Goal: Check status: Check status

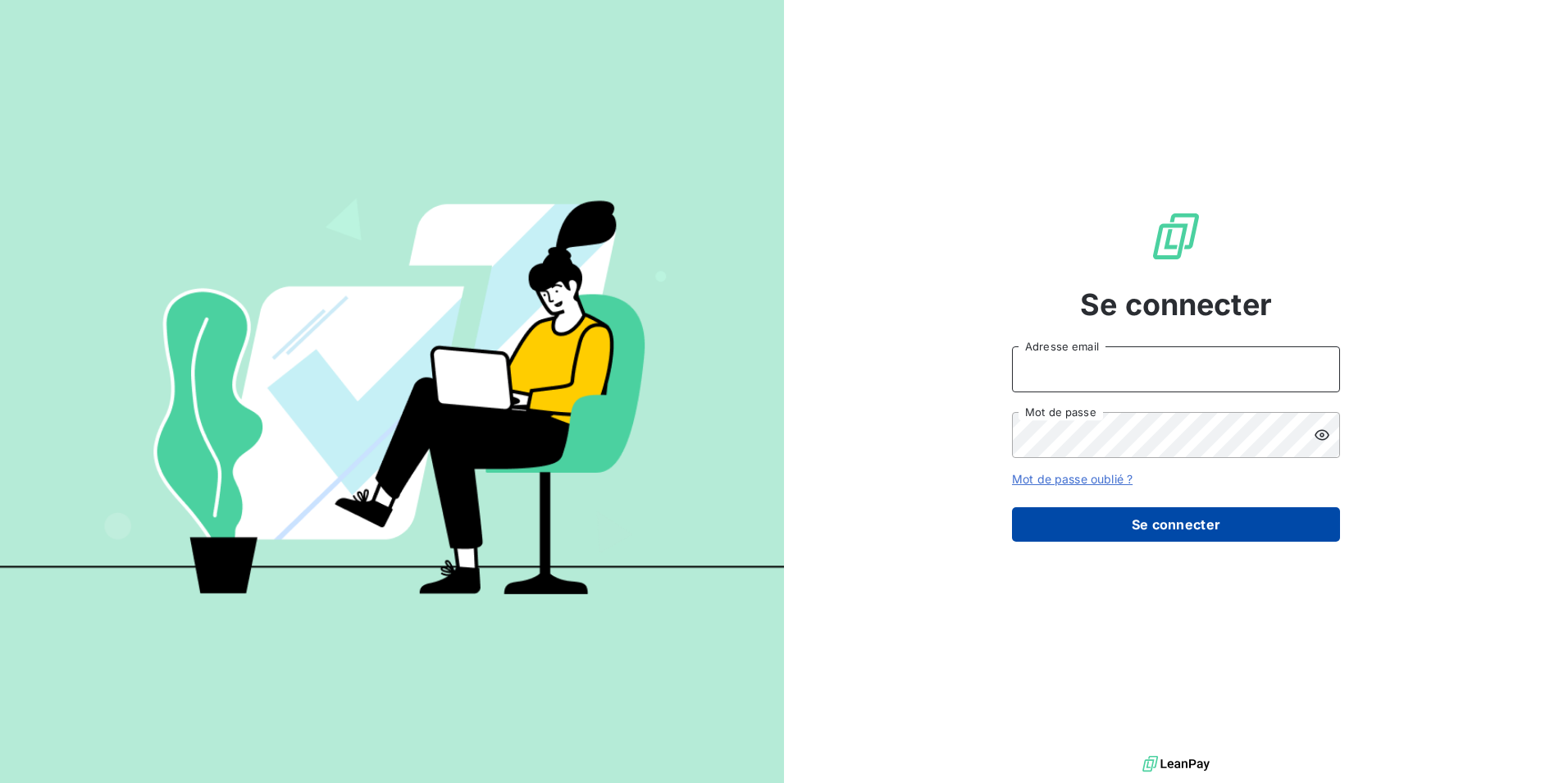
type input "[PERSON_NAME][EMAIL_ADDRESS][DOMAIN_NAME]"
click at [1169, 517] on button "Se connecter" at bounding box center [1176, 524] width 328 height 35
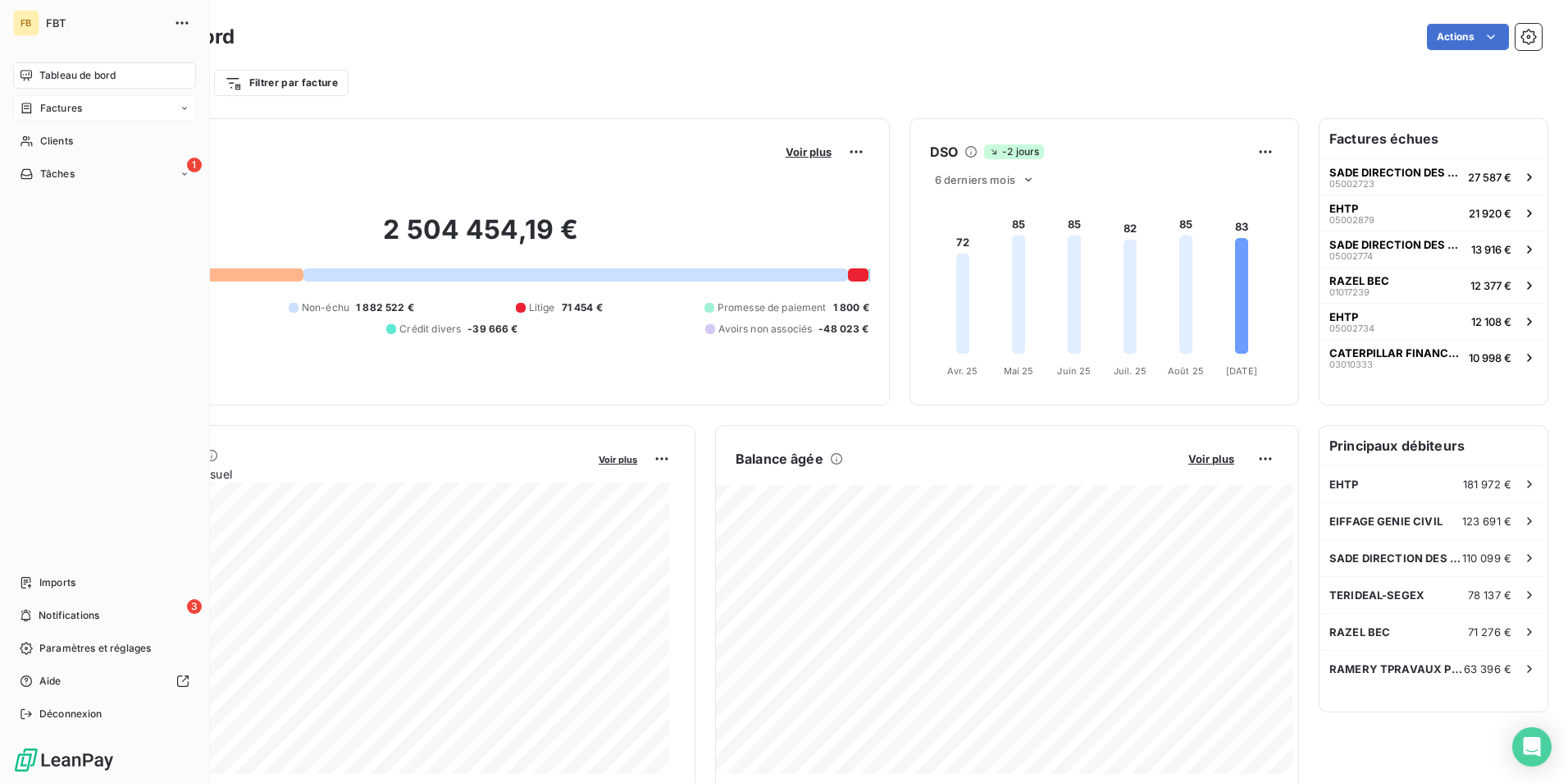
click at [34, 115] on div "Factures" at bounding box center [104, 108] width 183 height 26
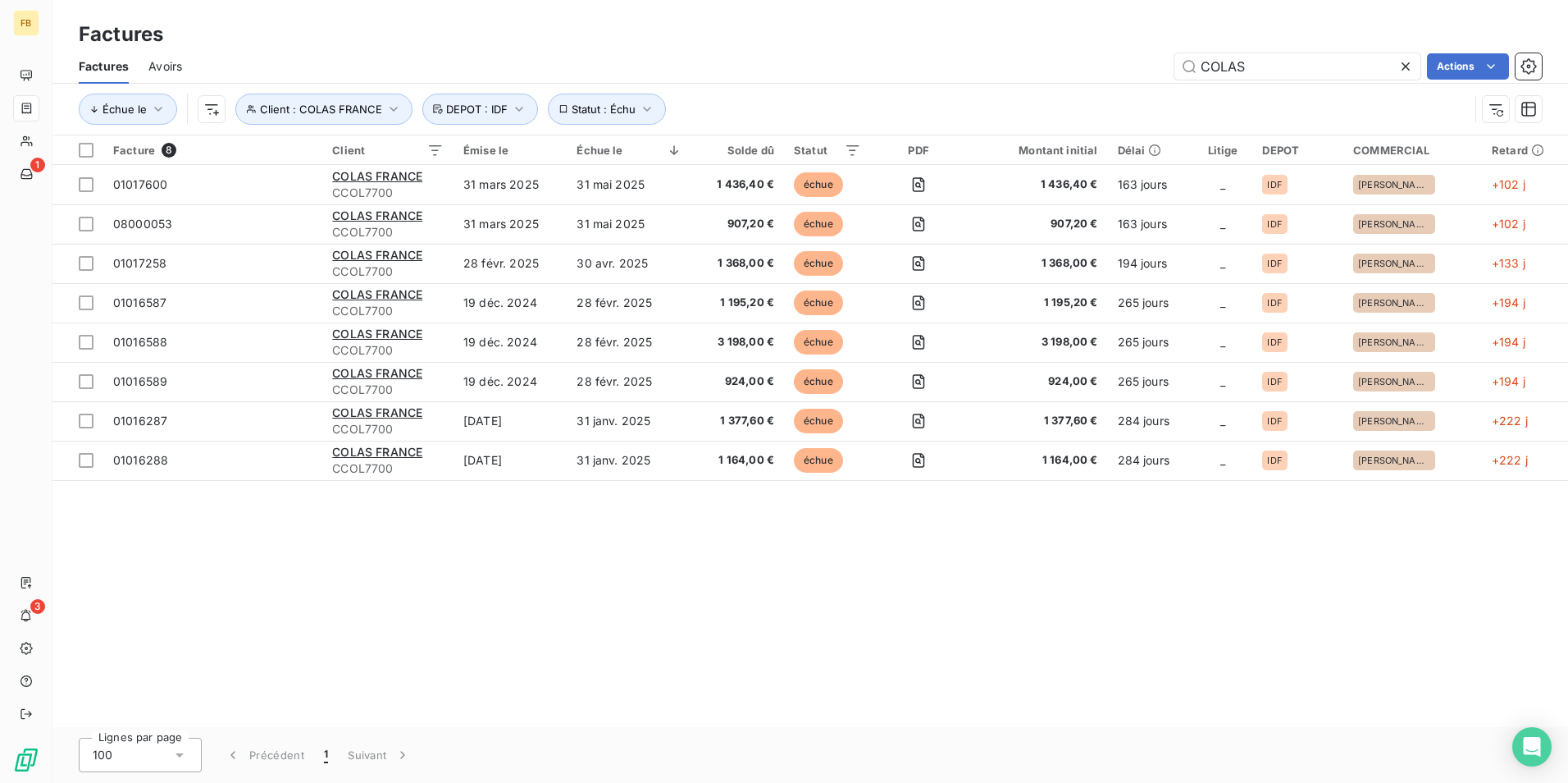
click at [1408, 64] on icon at bounding box center [1406, 67] width 8 height 8
click at [653, 113] on button "Statut : Échu" at bounding box center [608, 108] width 119 height 31
click at [893, 153] on div "échue" at bounding box center [850, 151] width 237 height 35
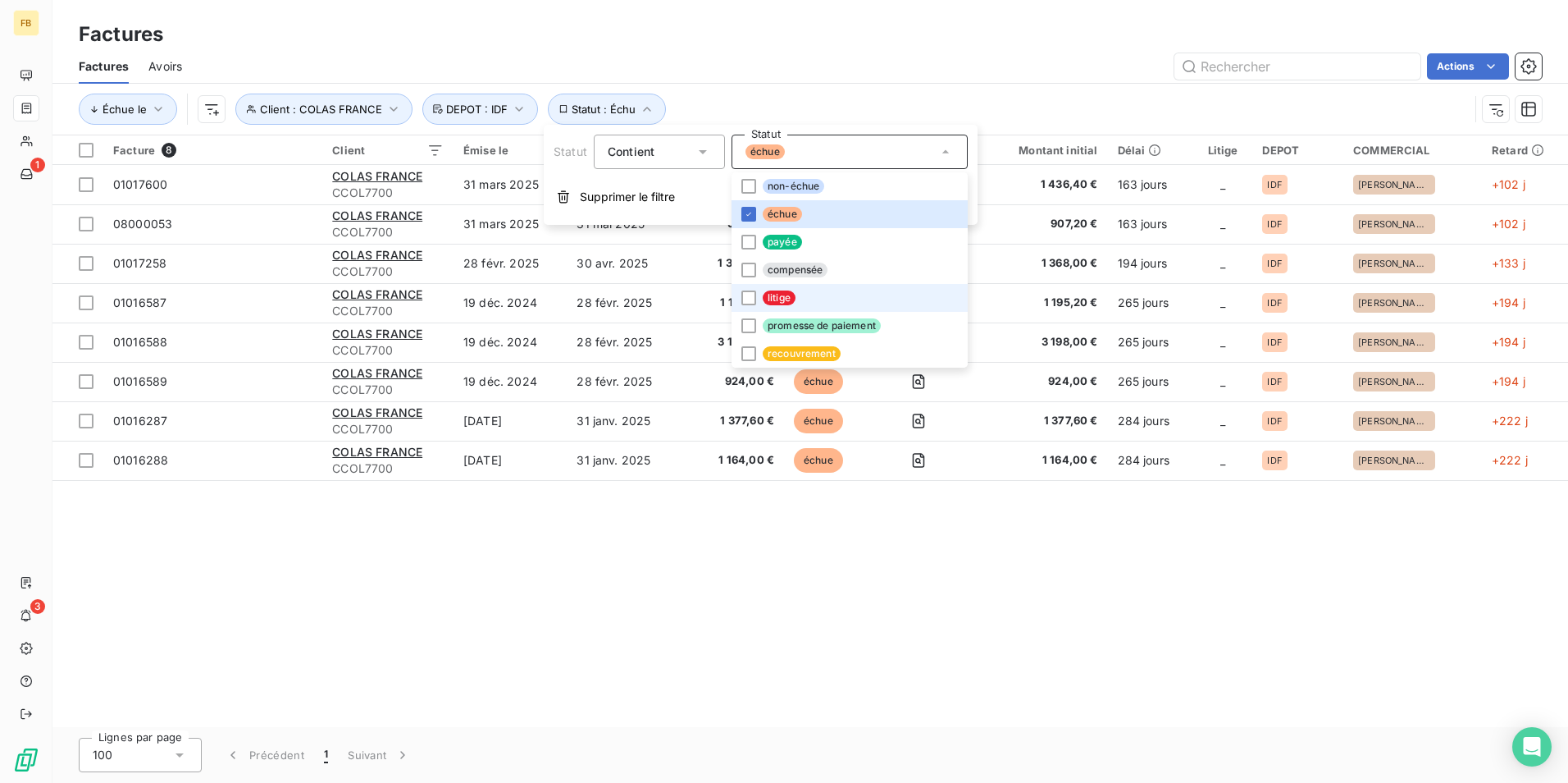
click at [767, 300] on span "litige" at bounding box center [779, 297] width 33 height 15
click at [749, 213] on icon at bounding box center [749, 214] width 10 height 10
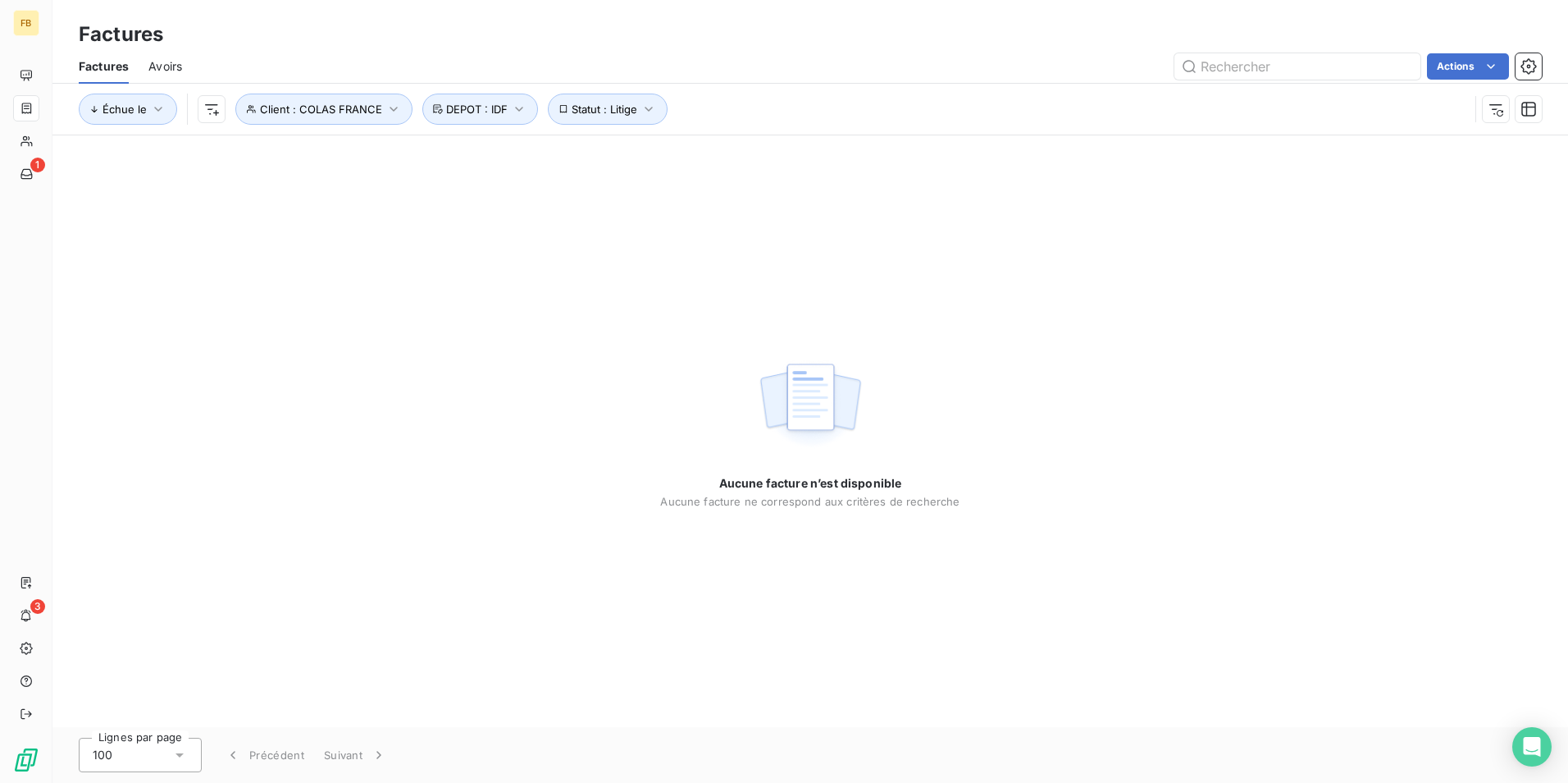
click at [902, 42] on div "Factures" at bounding box center [810, 35] width 1516 height 30
click at [386, 108] on icon "button" at bounding box center [394, 108] width 16 height 16
click at [610, 150] on icon "button" at bounding box center [612, 151] width 16 height 16
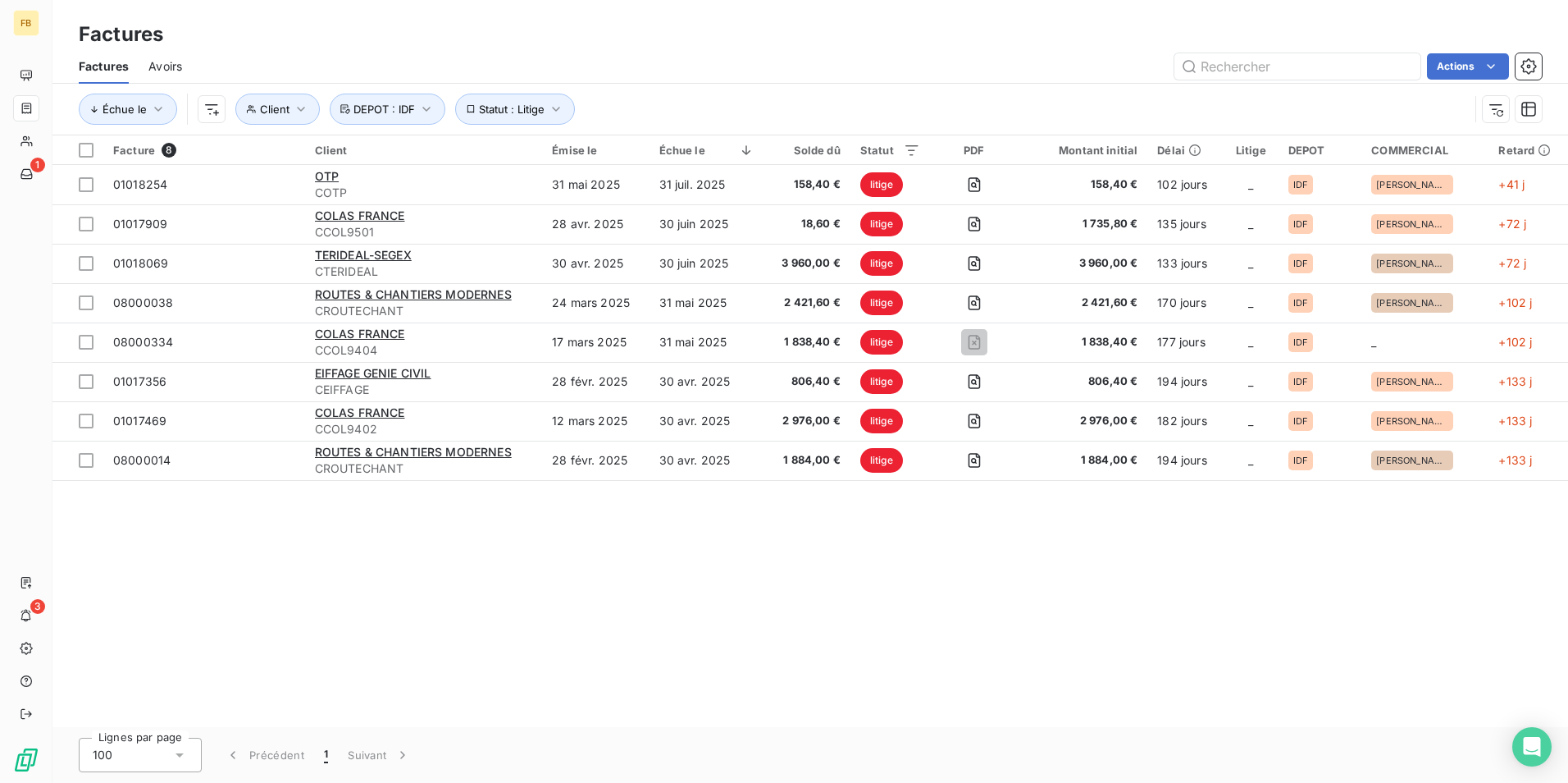
click at [841, 597] on div "Facture 8 Client Émise le Échue le Solde dû Statut PDF Montant initial Délai Li…" at bounding box center [810, 431] width 1516 height 592
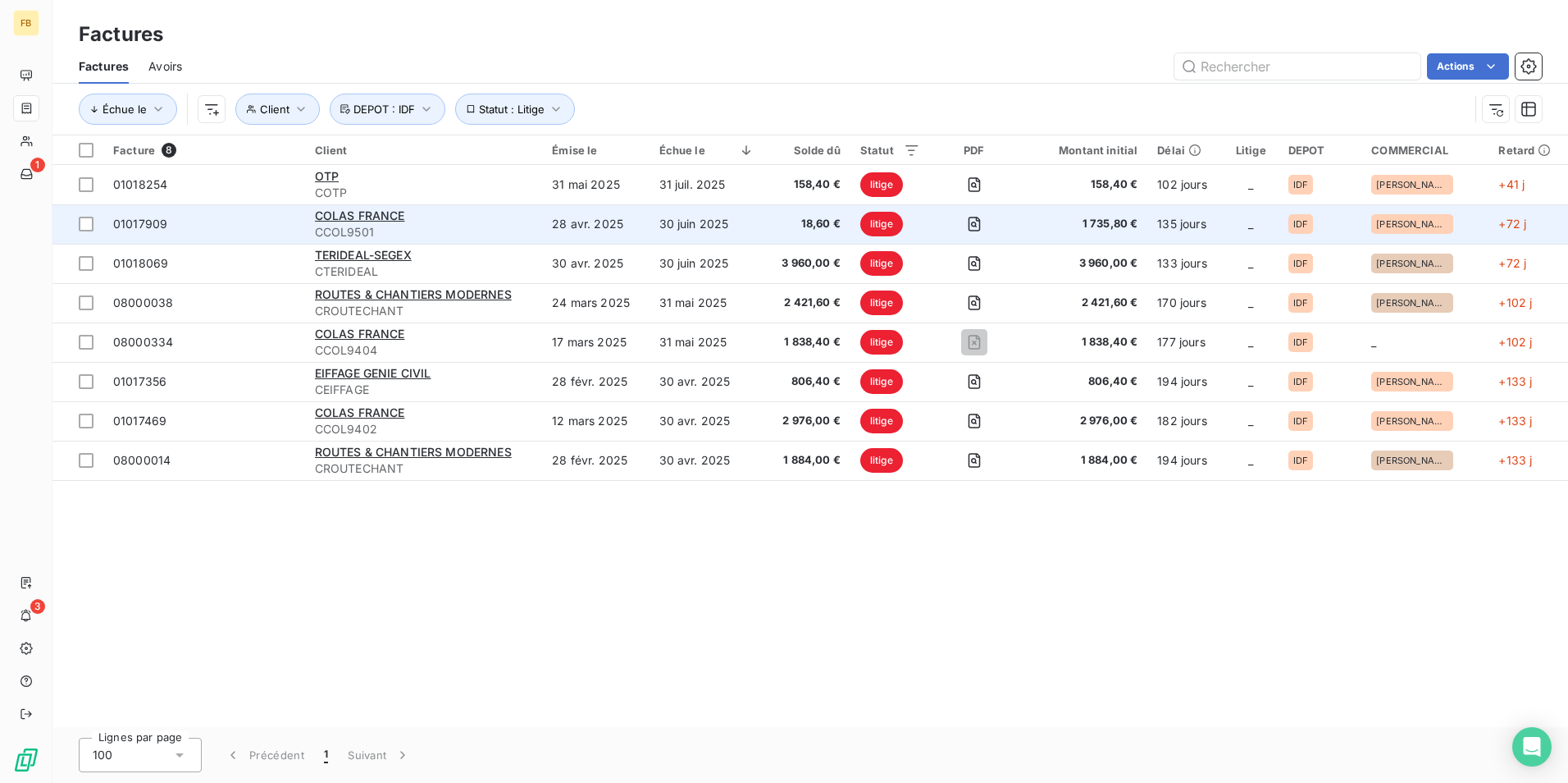
click at [351, 227] on span "CCOL9501" at bounding box center [424, 232] width 218 height 16
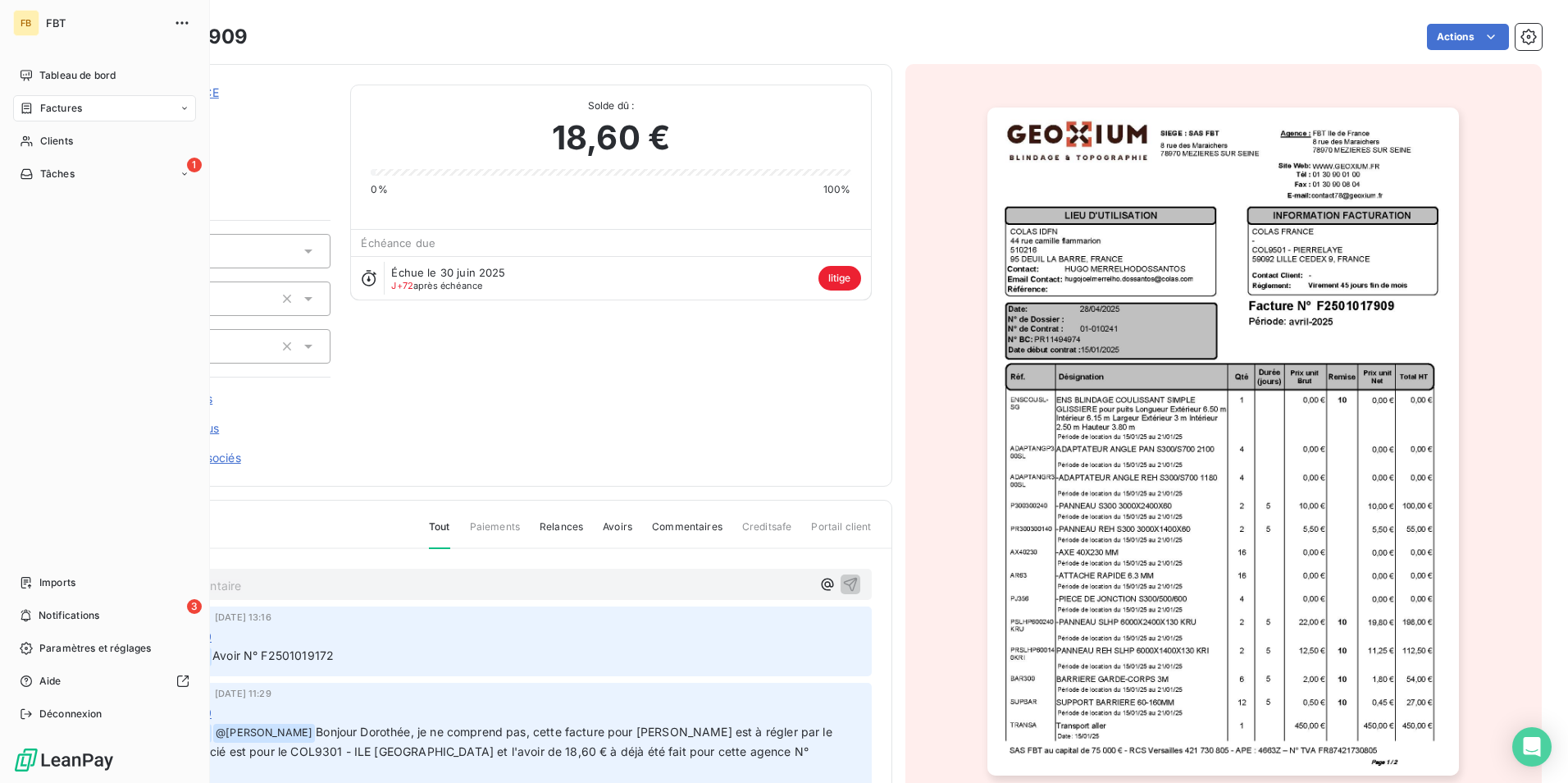
click at [59, 110] on span "Factures" at bounding box center [61, 107] width 42 height 15
click at [65, 109] on span "Factures" at bounding box center [61, 107] width 42 height 15
click at [66, 143] on span "Clients" at bounding box center [56, 140] width 33 height 15
